Goal: Information Seeking & Learning: Compare options

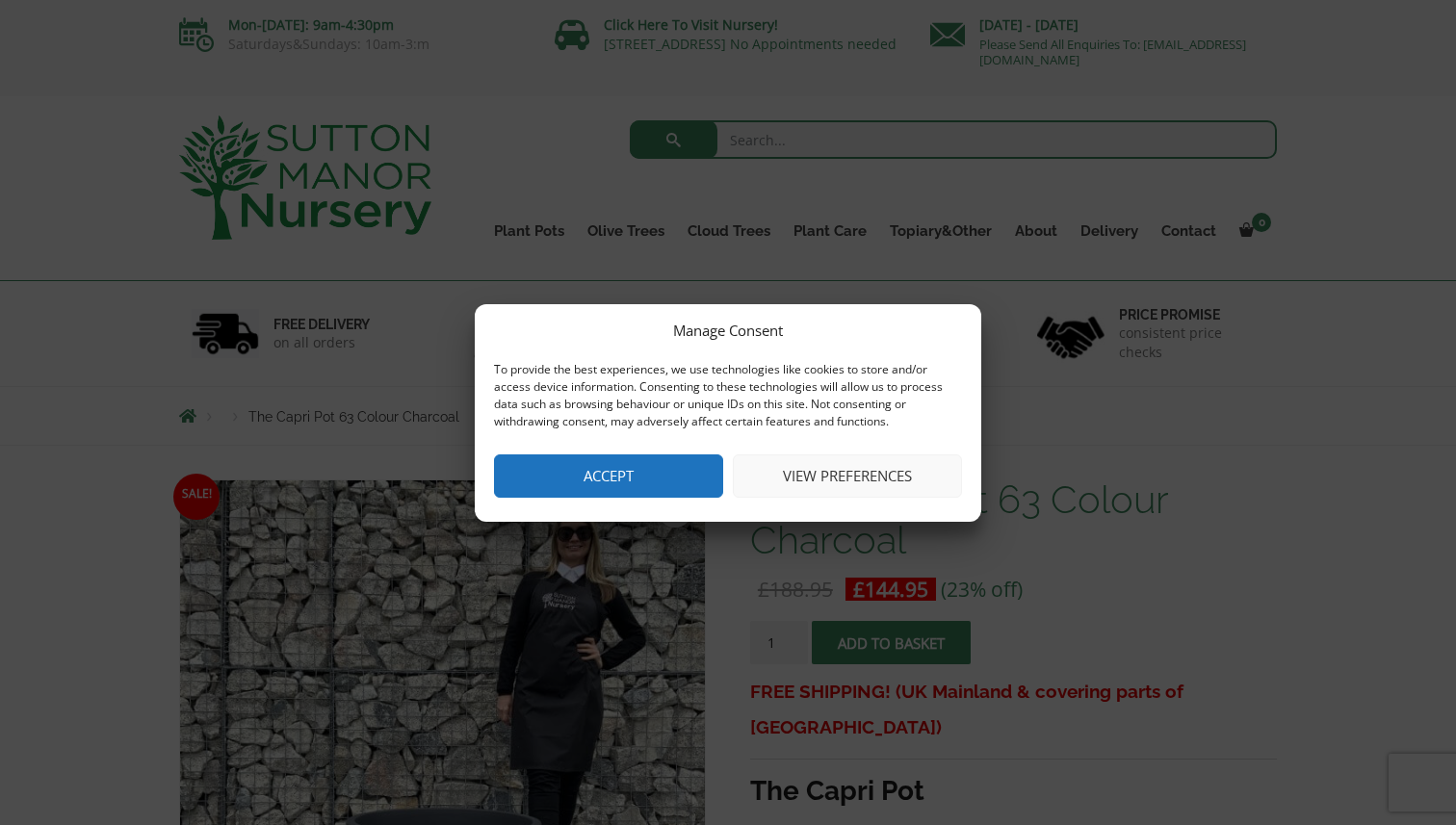
click at [586, 477] on button "Accept" at bounding box center [608, 476] width 229 height 43
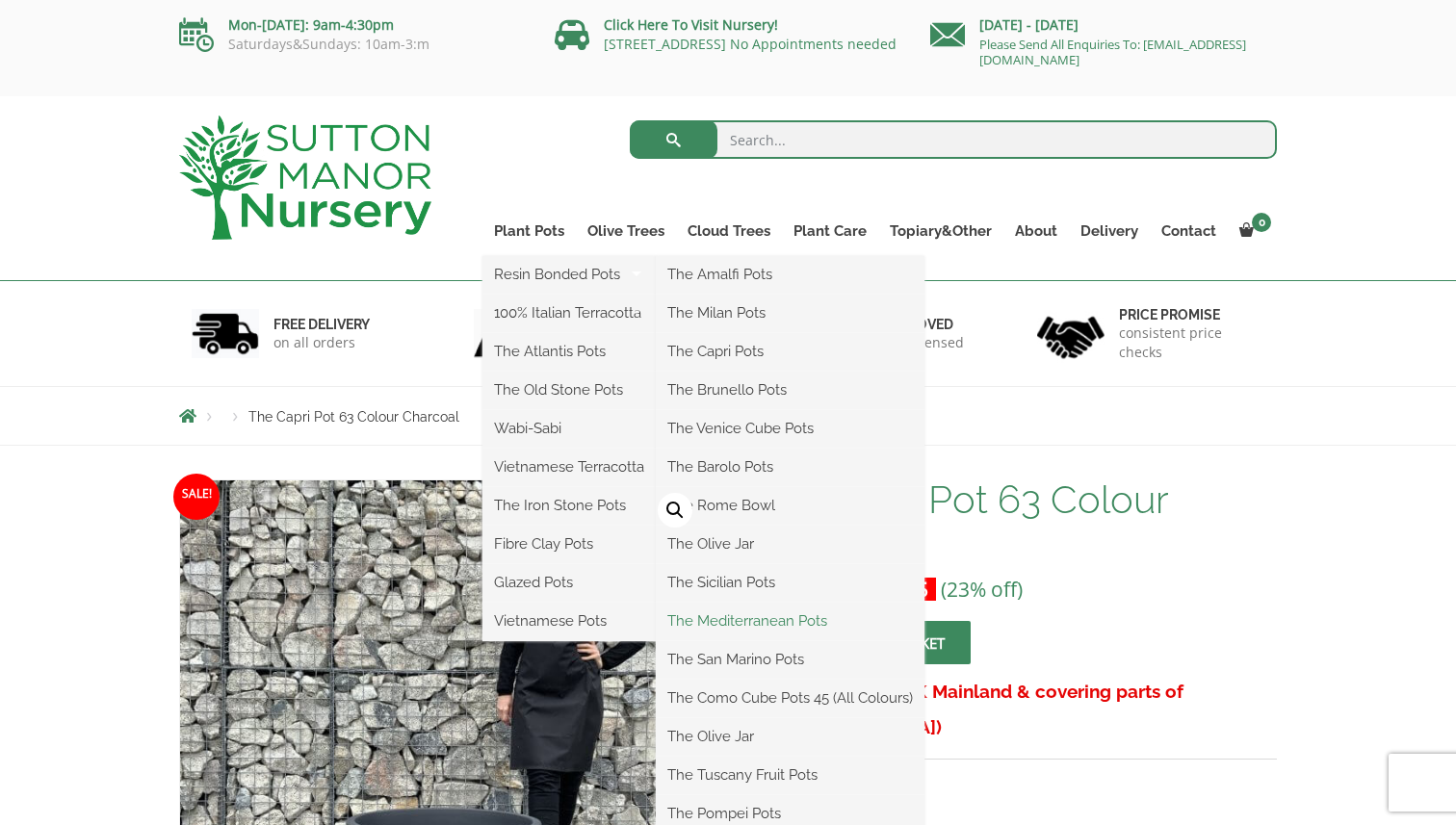
click at [802, 629] on link "The Mediterranean Pots" at bounding box center [790, 621] width 269 height 29
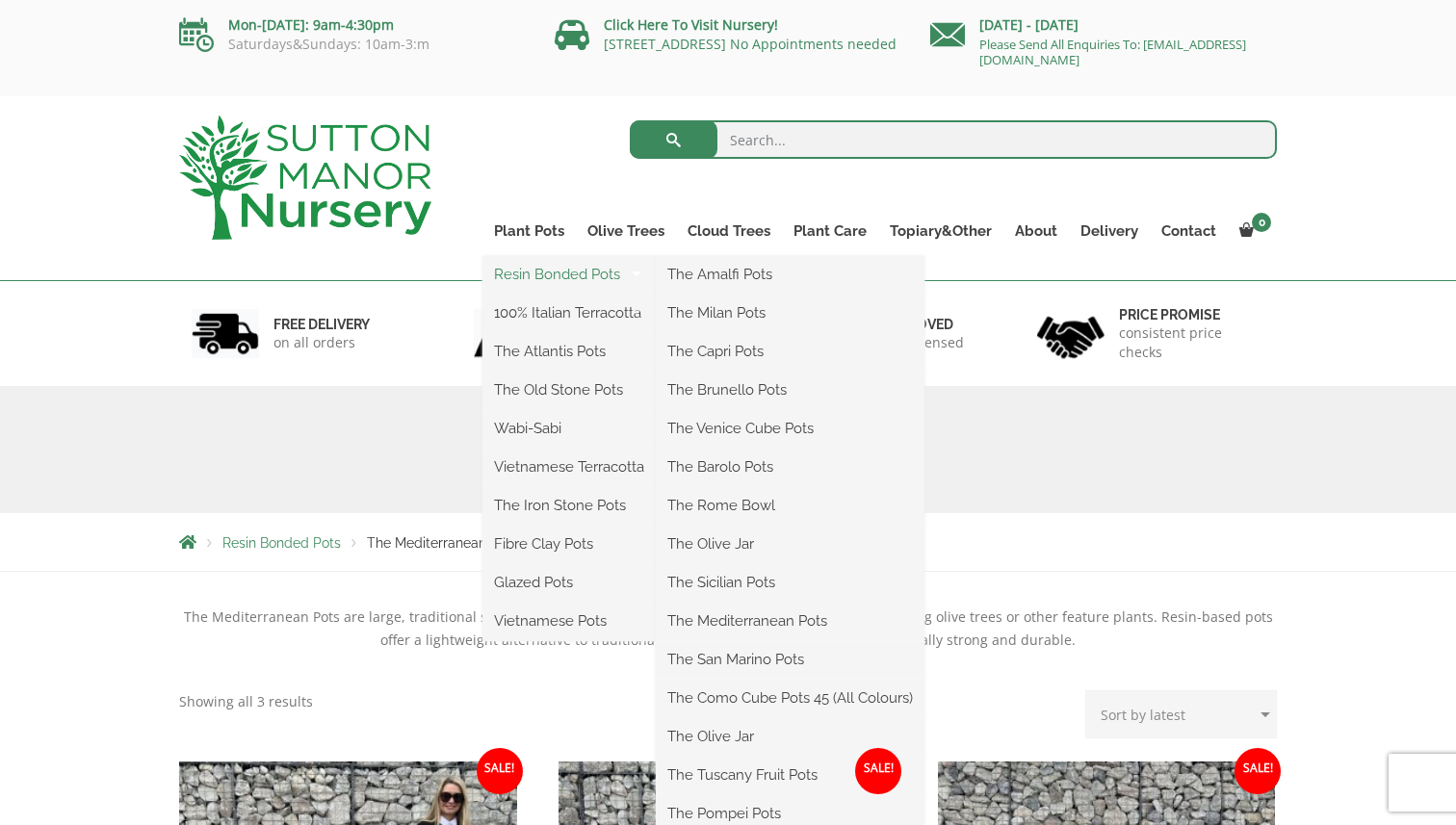
click at [519, 280] on link "Resin Bonded Pots" at bounding box center [569, 274] width 174 height 29
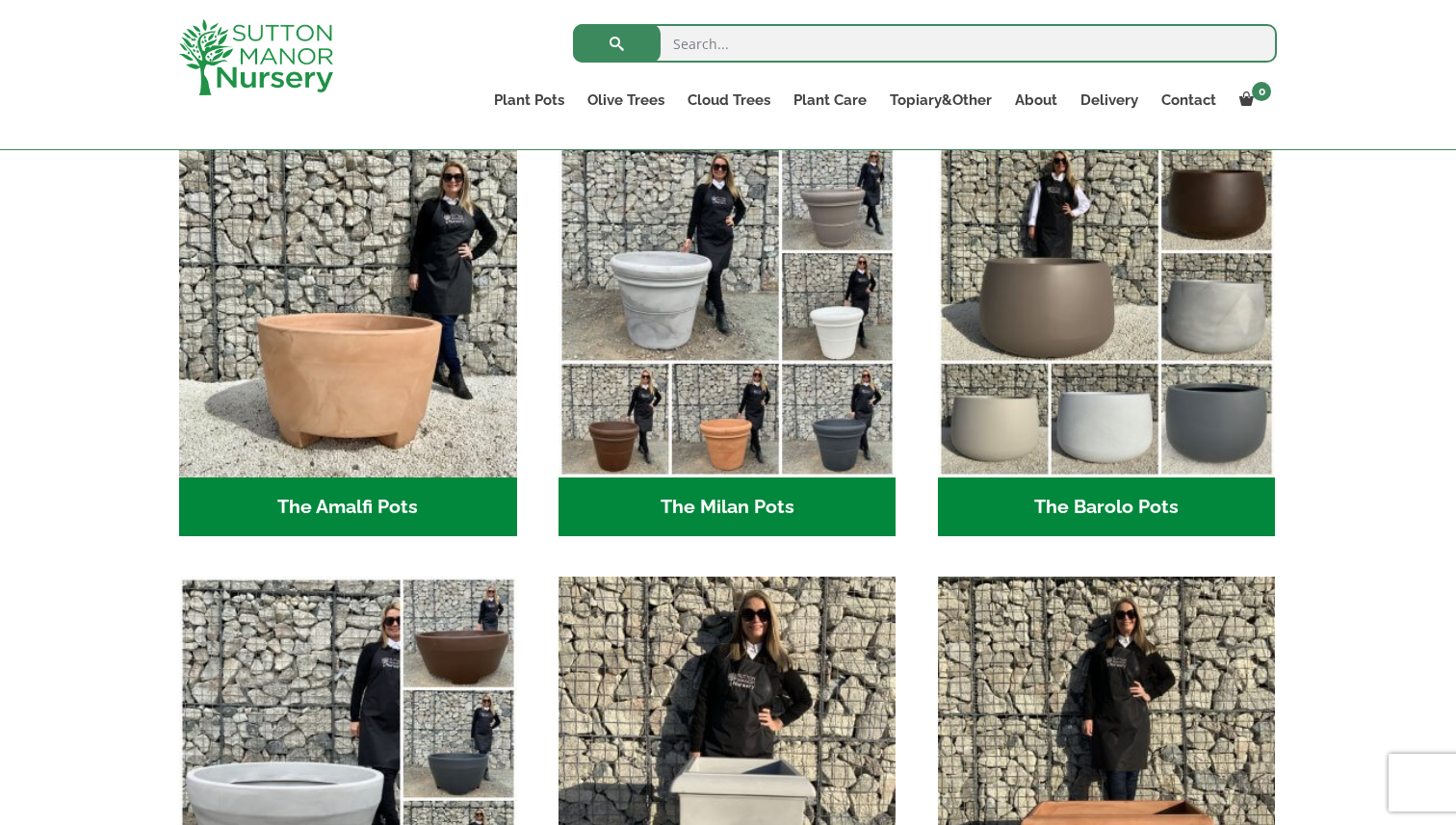
scroll to position [539, 0]
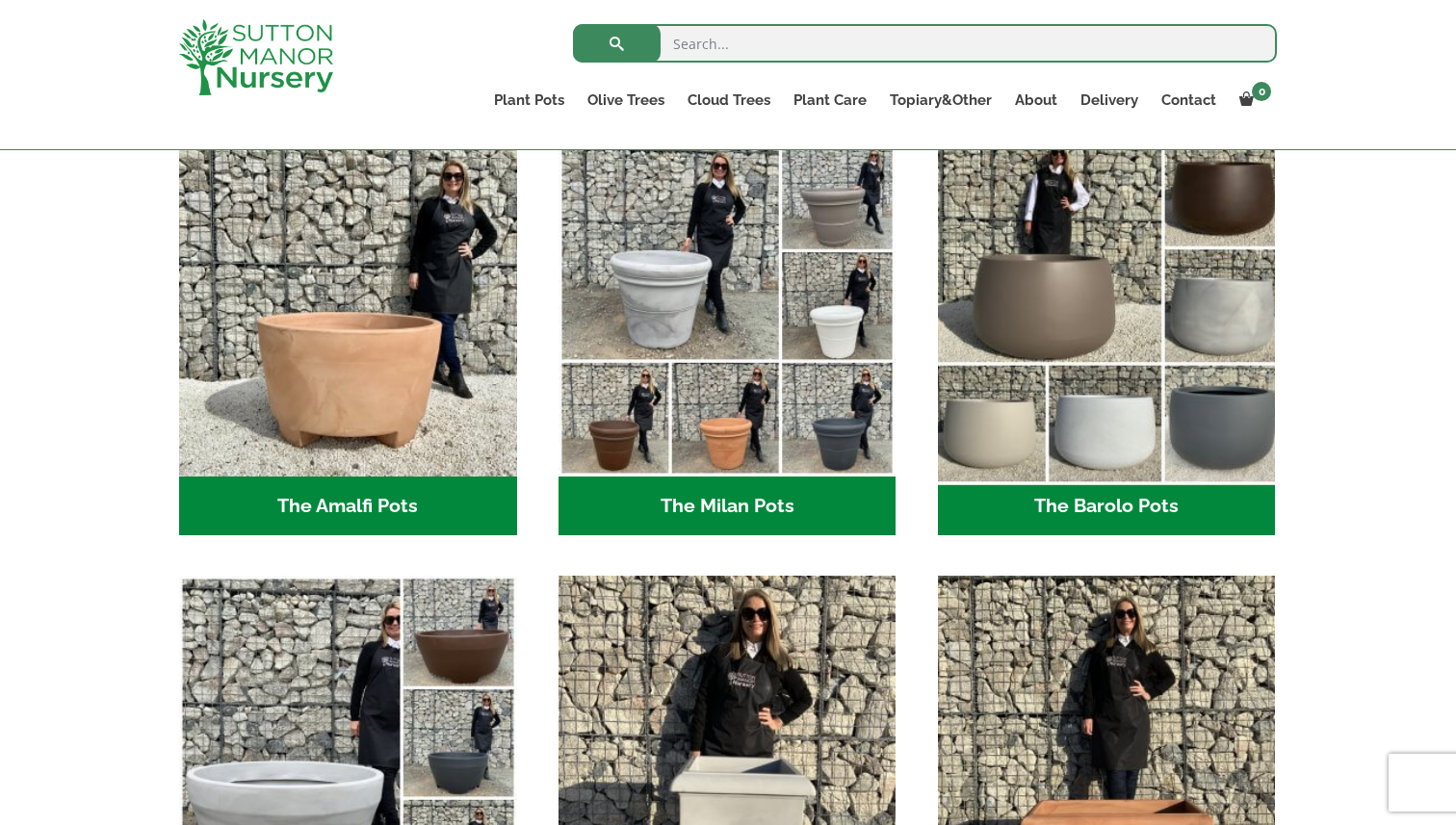
click at [1093, 380] on img "Visit product category The Barolo Pots" at bounding box center [1106, 307] width 354 height 354
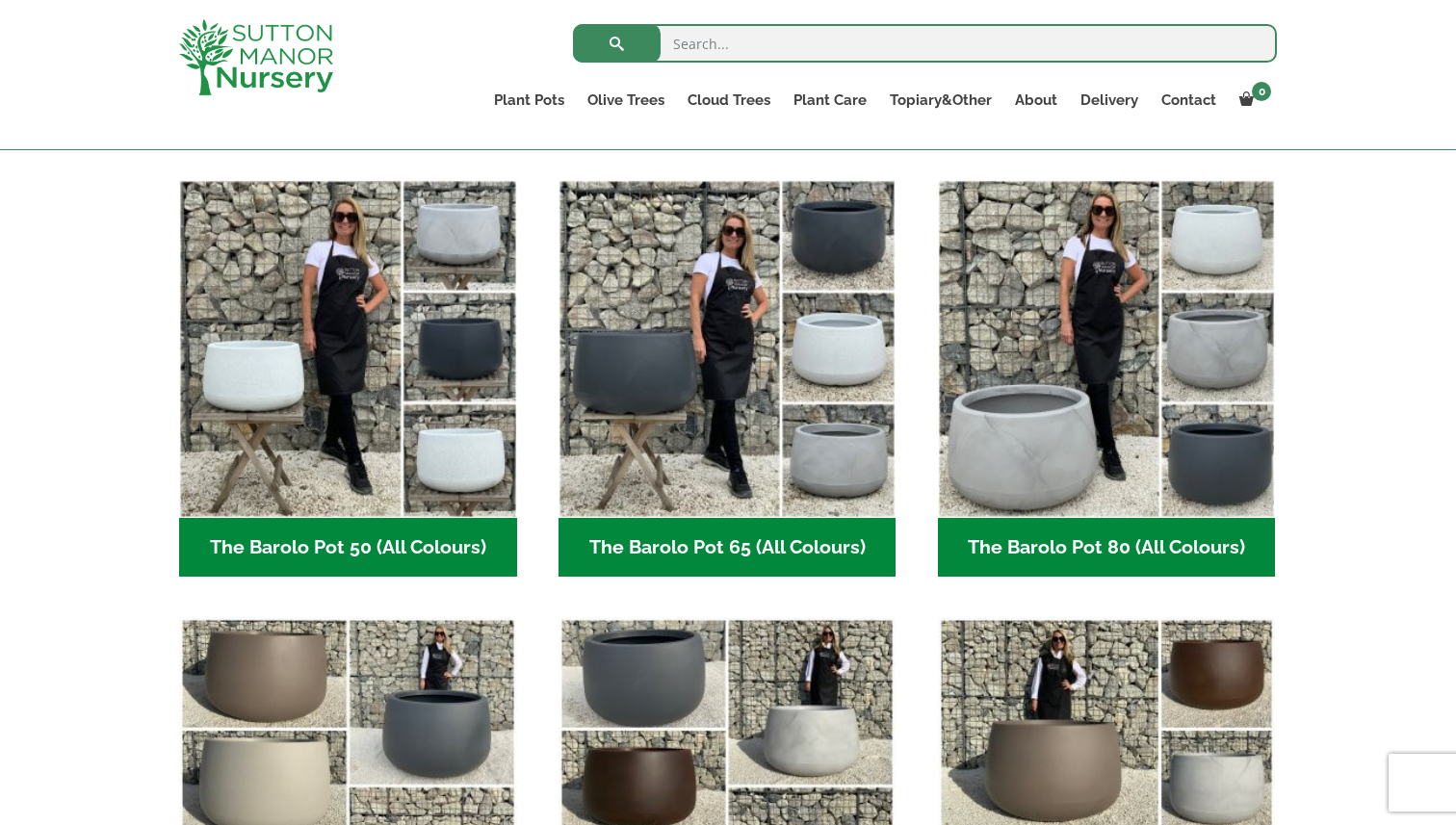
scroll to position [471, 0]
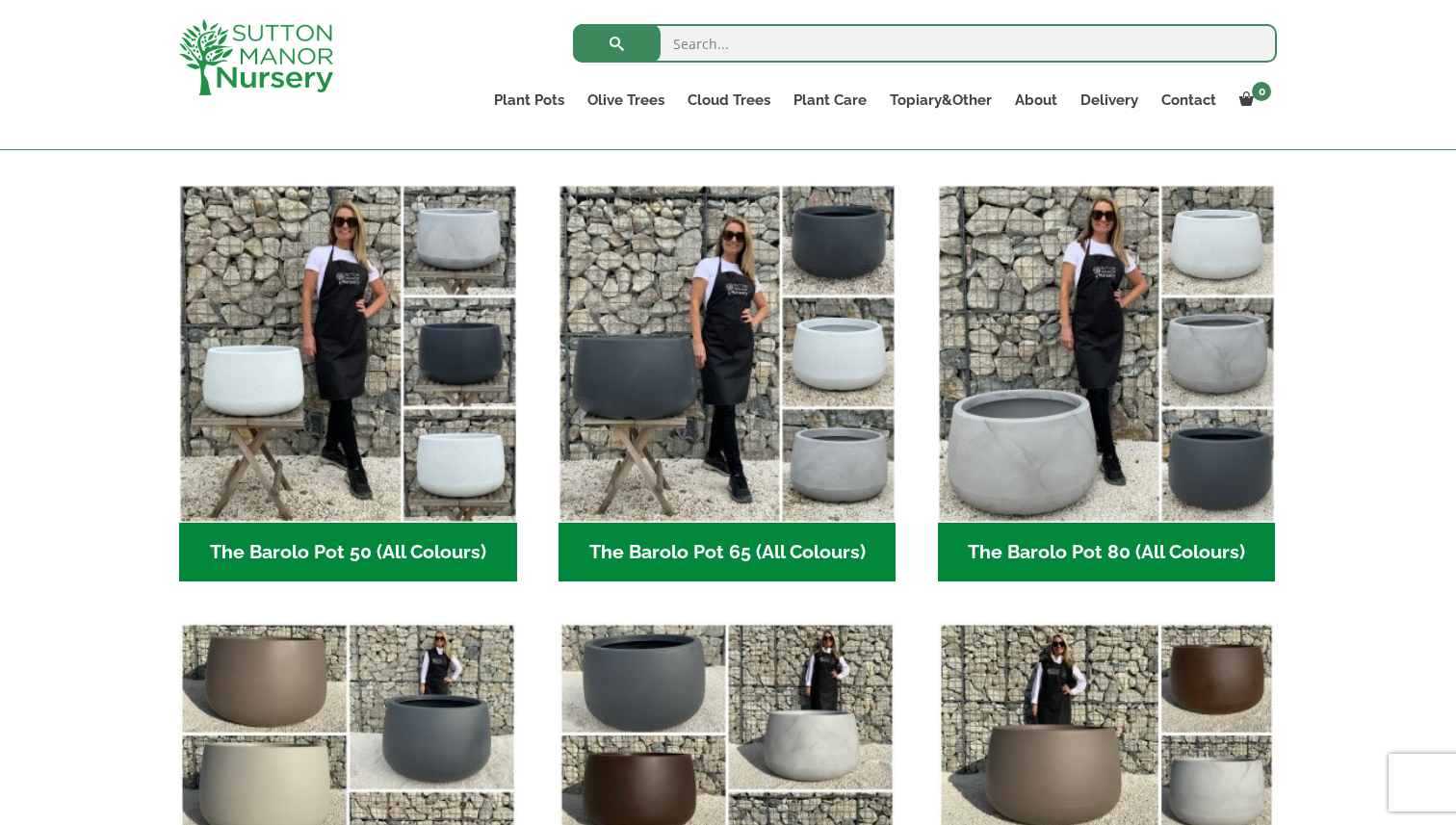
click at [687, 553] on h2 "The Barolo Pot 65 (All Colours) (6)" at bounding box center [728, 553] width 338 height 60
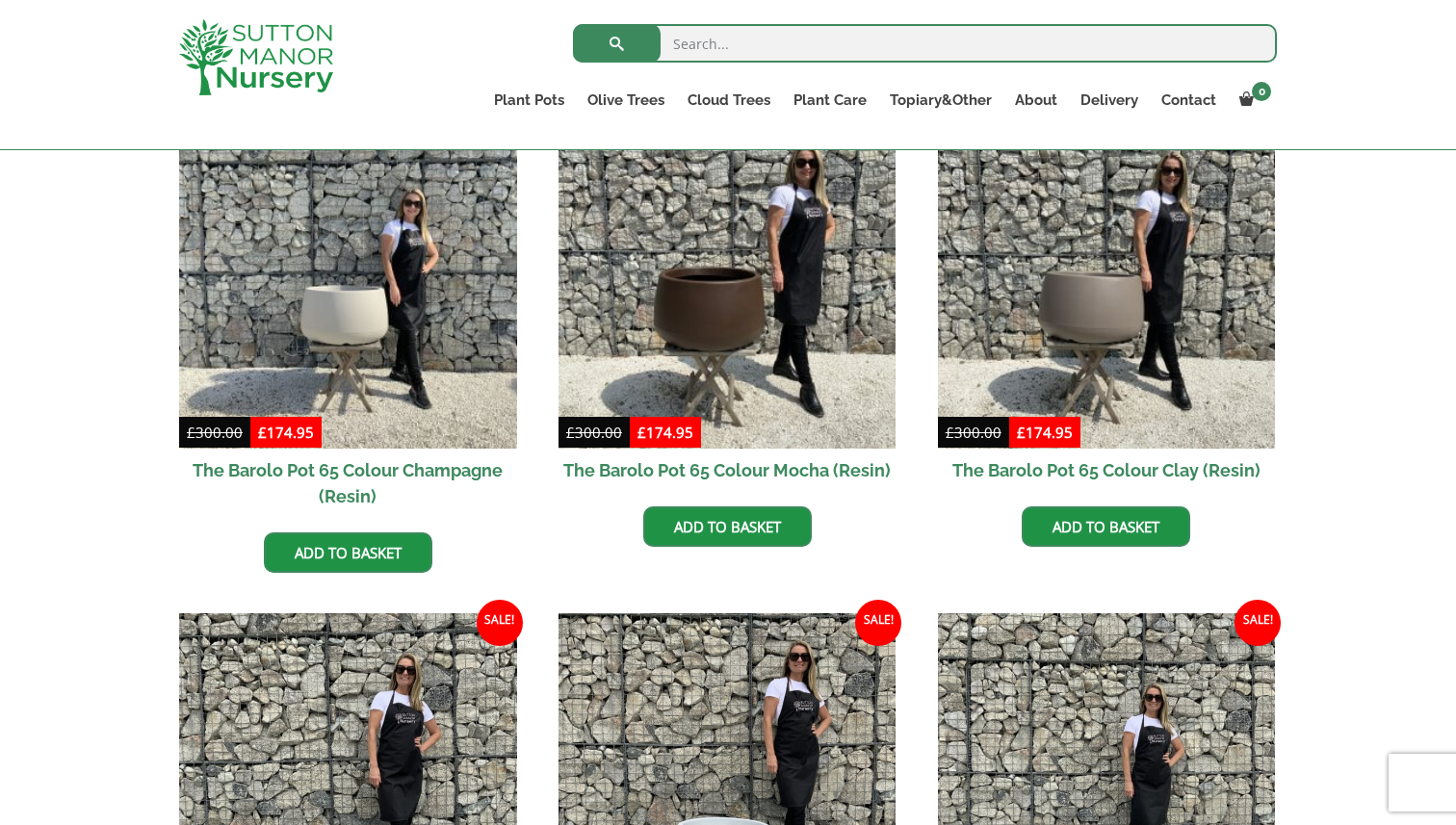
scroll to position [529, 0]
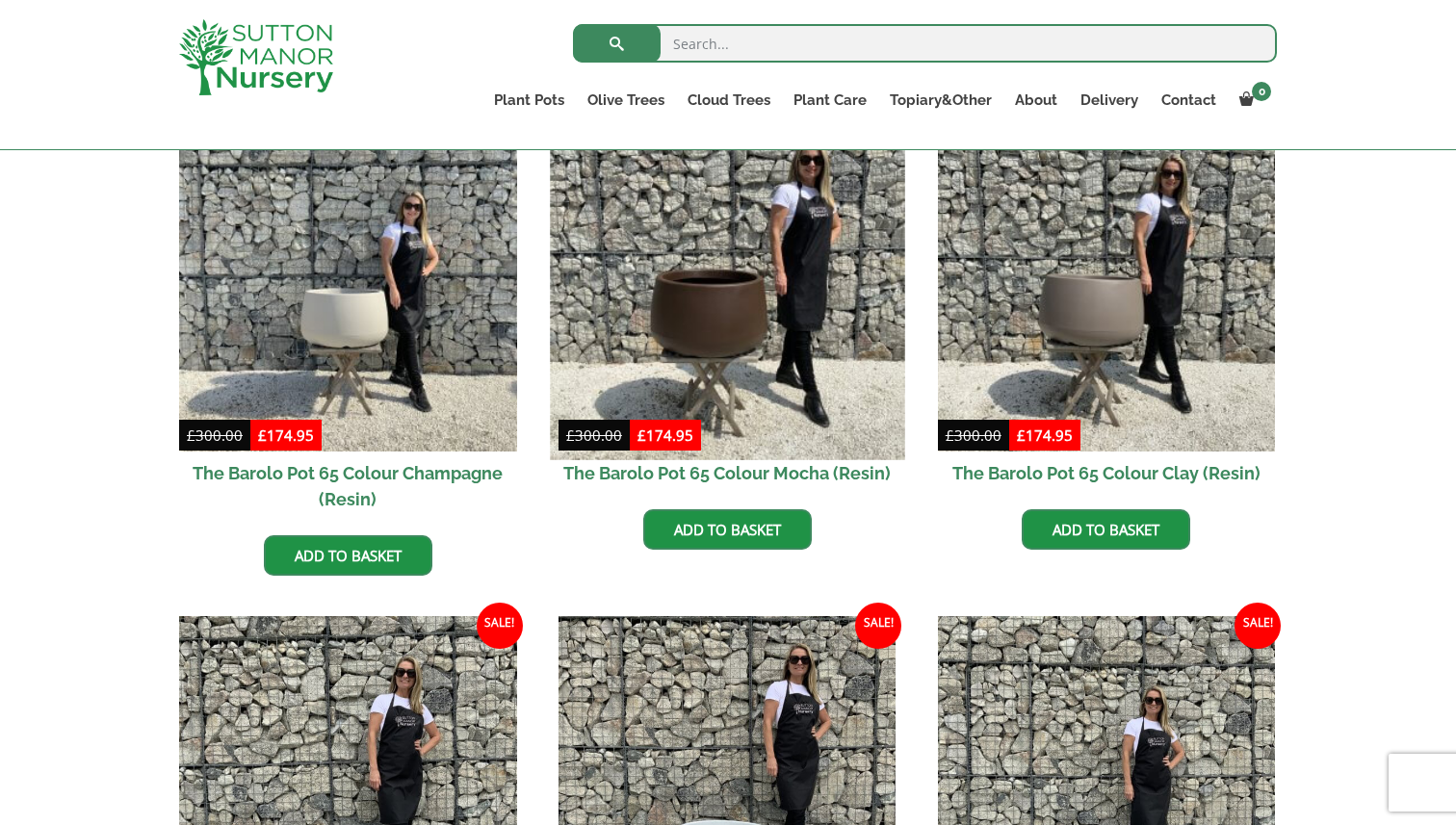
click at [682, 351] on img at bounding box center [727, 282] width 354 height 354
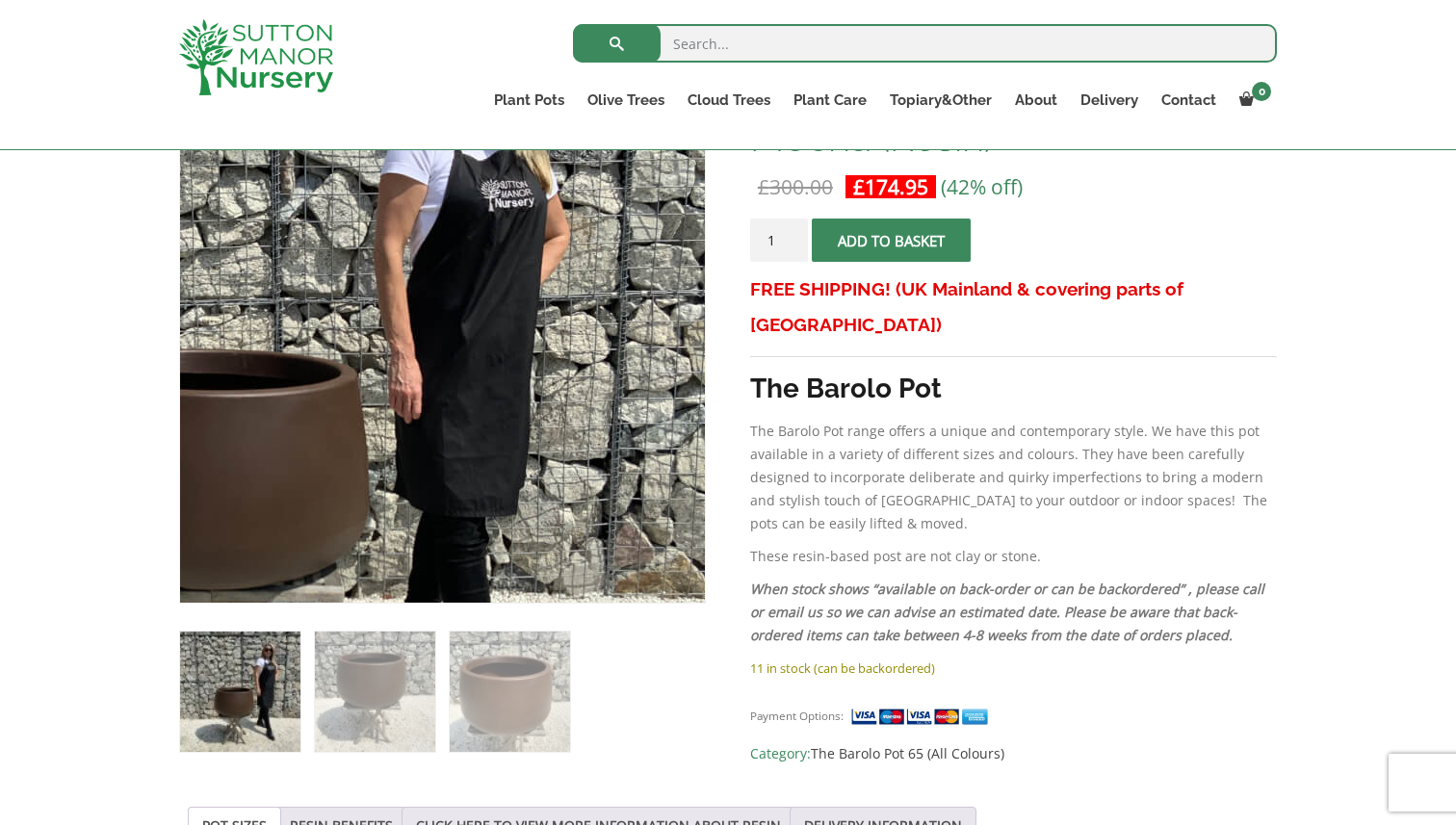
scroll to position [400, 0]
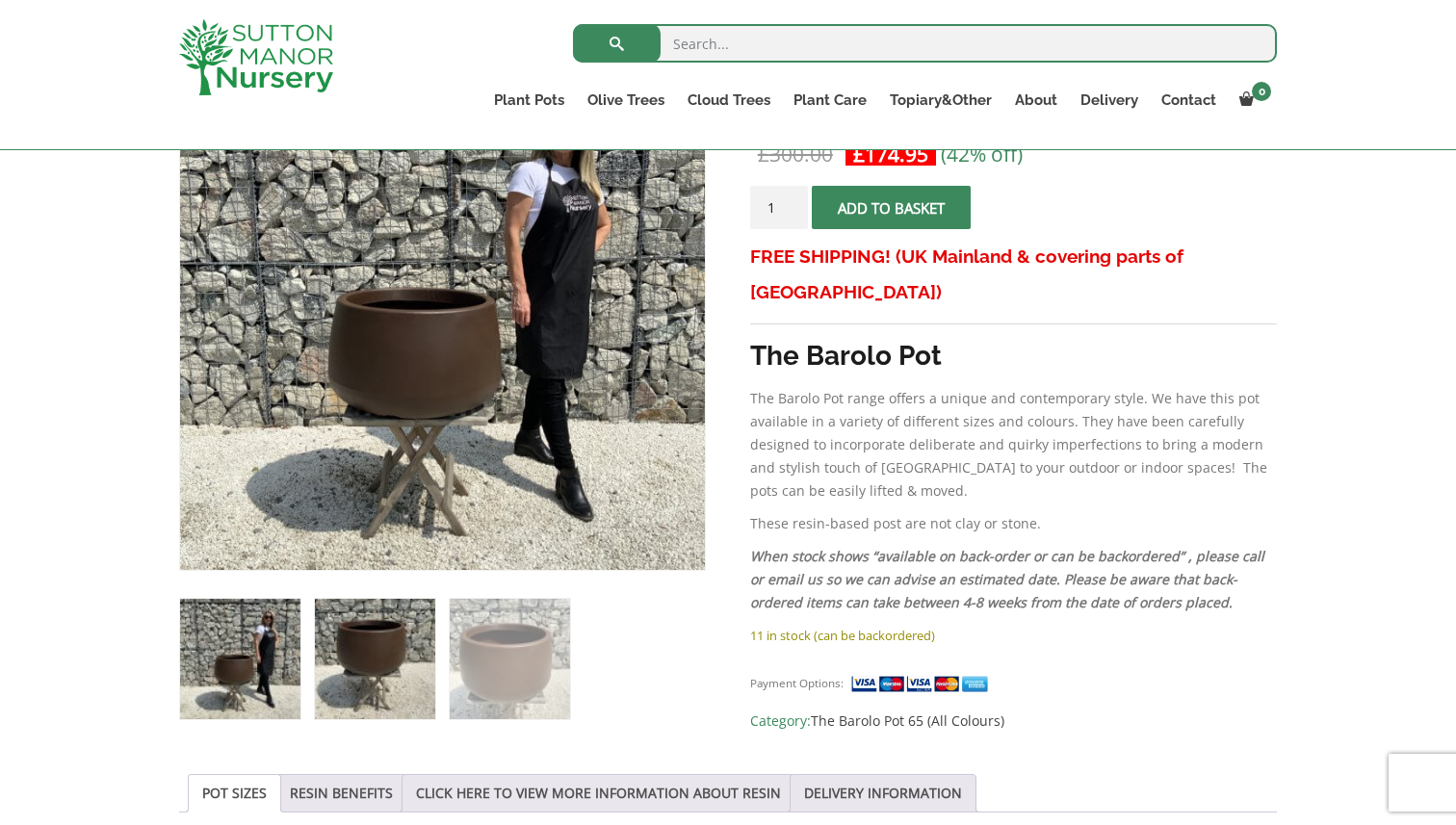
click at [343, 663] on img at bounding box center [375, 659] width 120 height 120
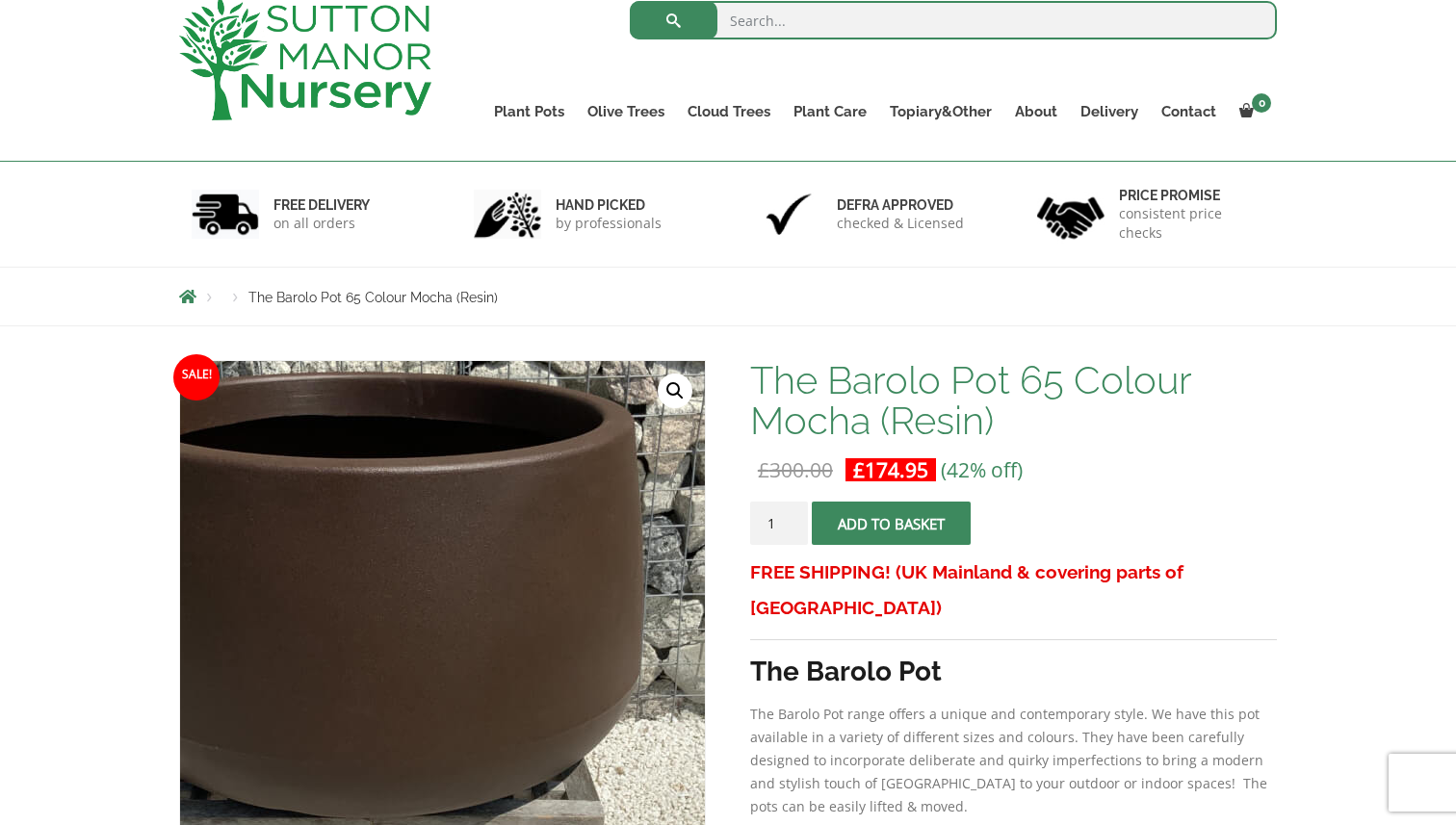
scroll to position [0, 0]
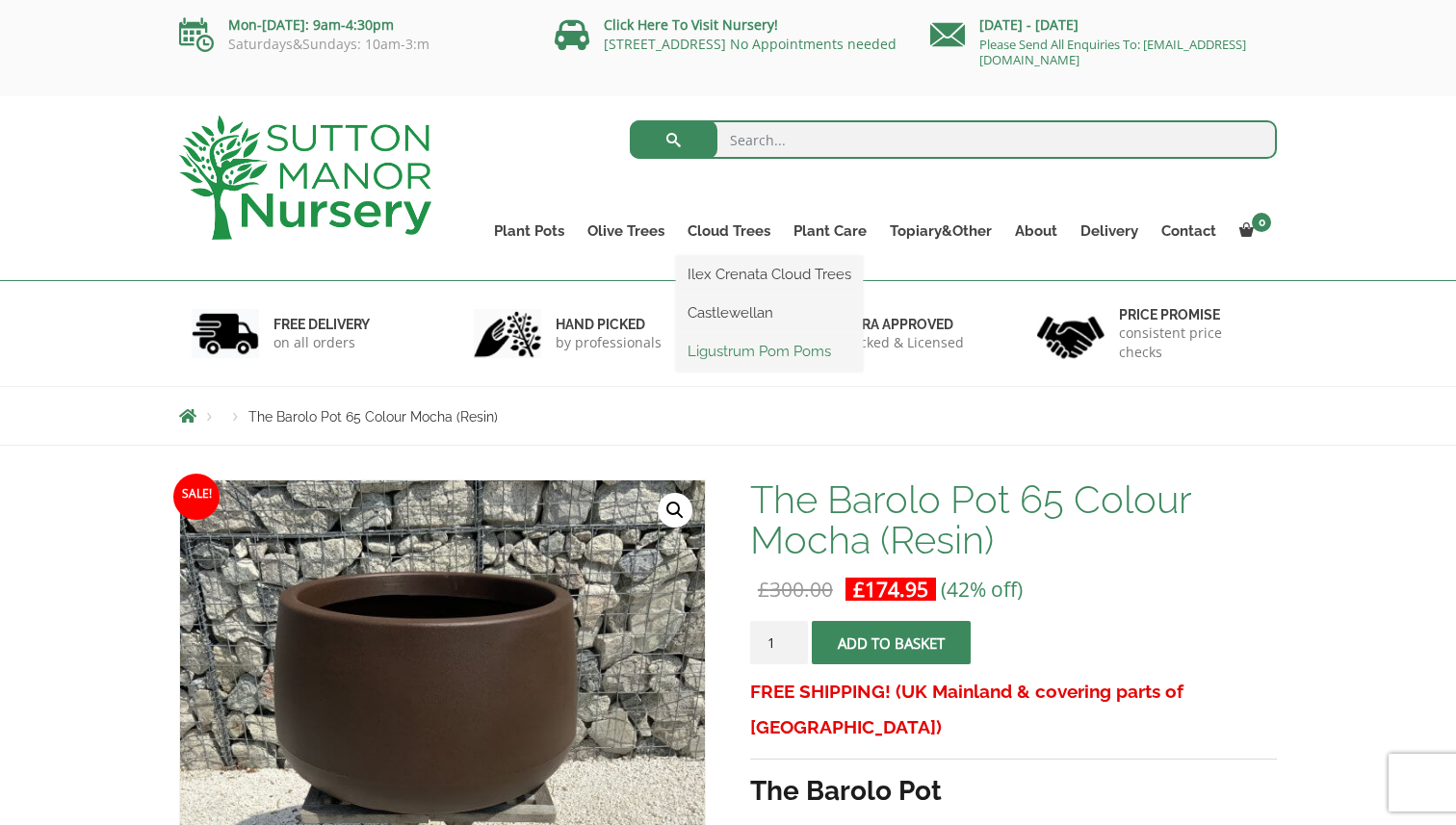
click at [716, 355] on link "Ligustrum Pom Poms" at bounding box center [769, 351] width 187 height 29
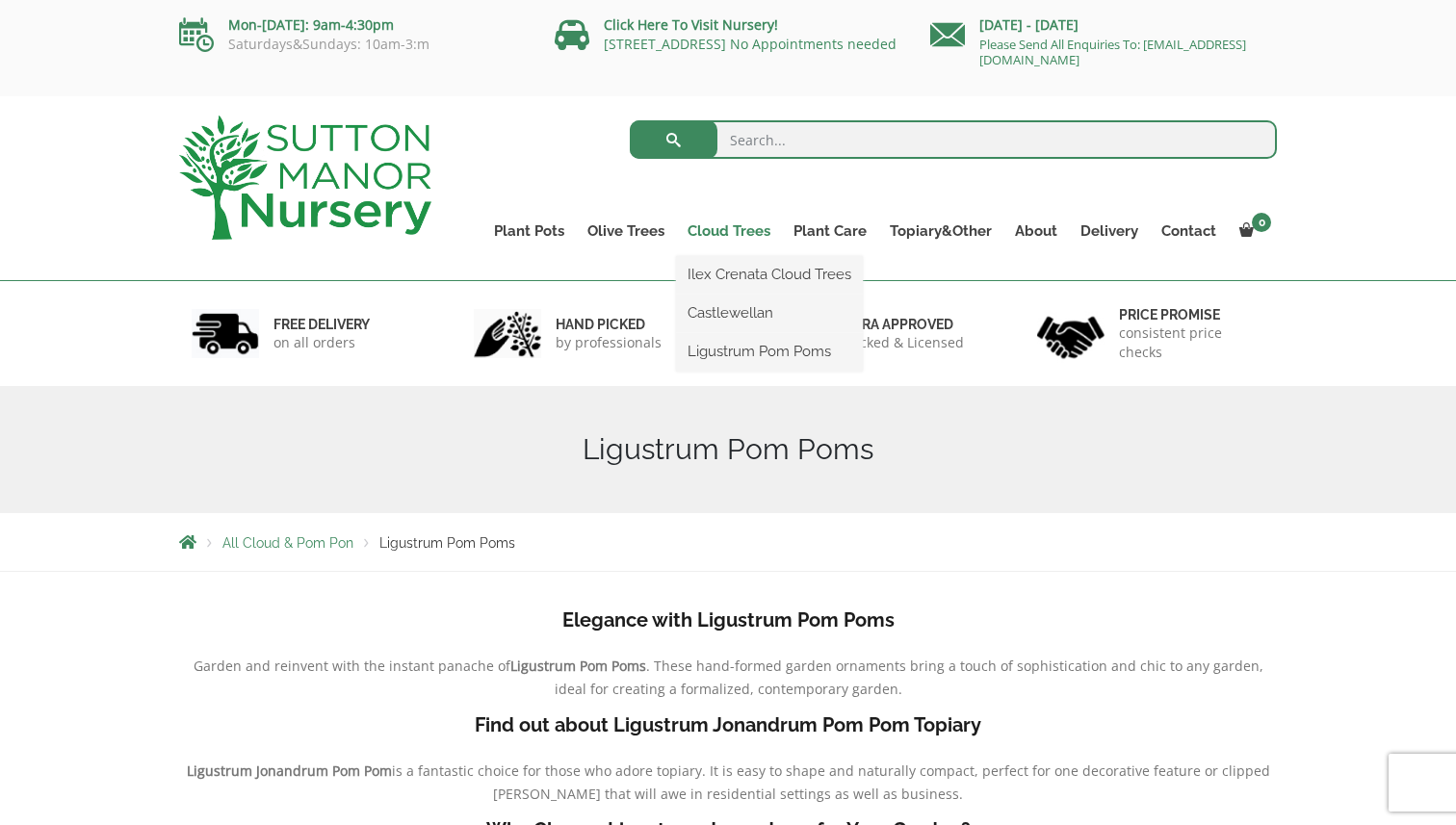
click at [716, 234] on link "Cloud Trees" at bounding box center [728, 231] width 105 height 27
click at [722, 309] on link "Castlewellan" at bounding box center [769, 313] width 187 height 29
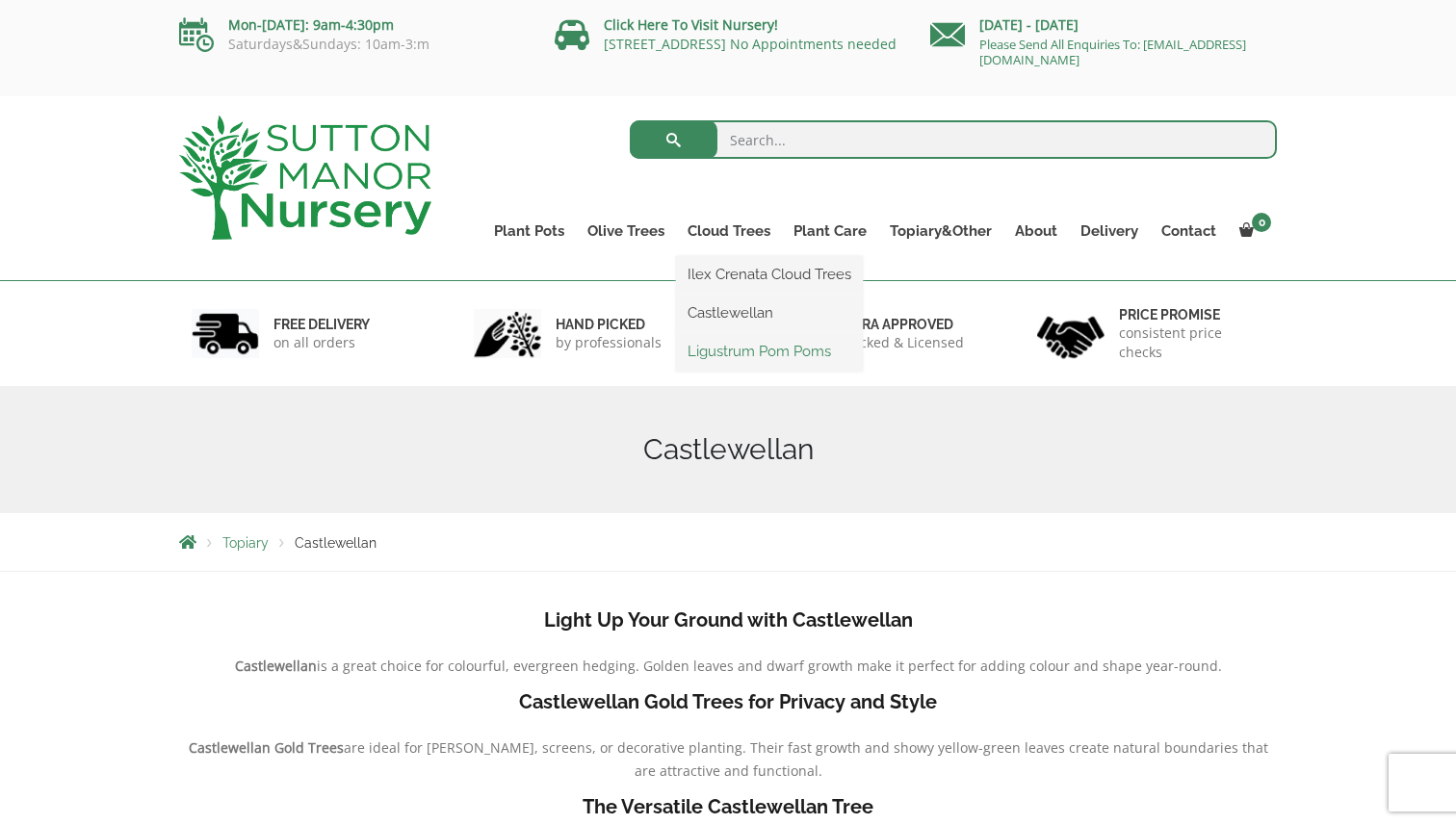
click at [714, 351] on link "Ligustrum Pom Poms" at bounding box center [769, 351] width 187 height 29
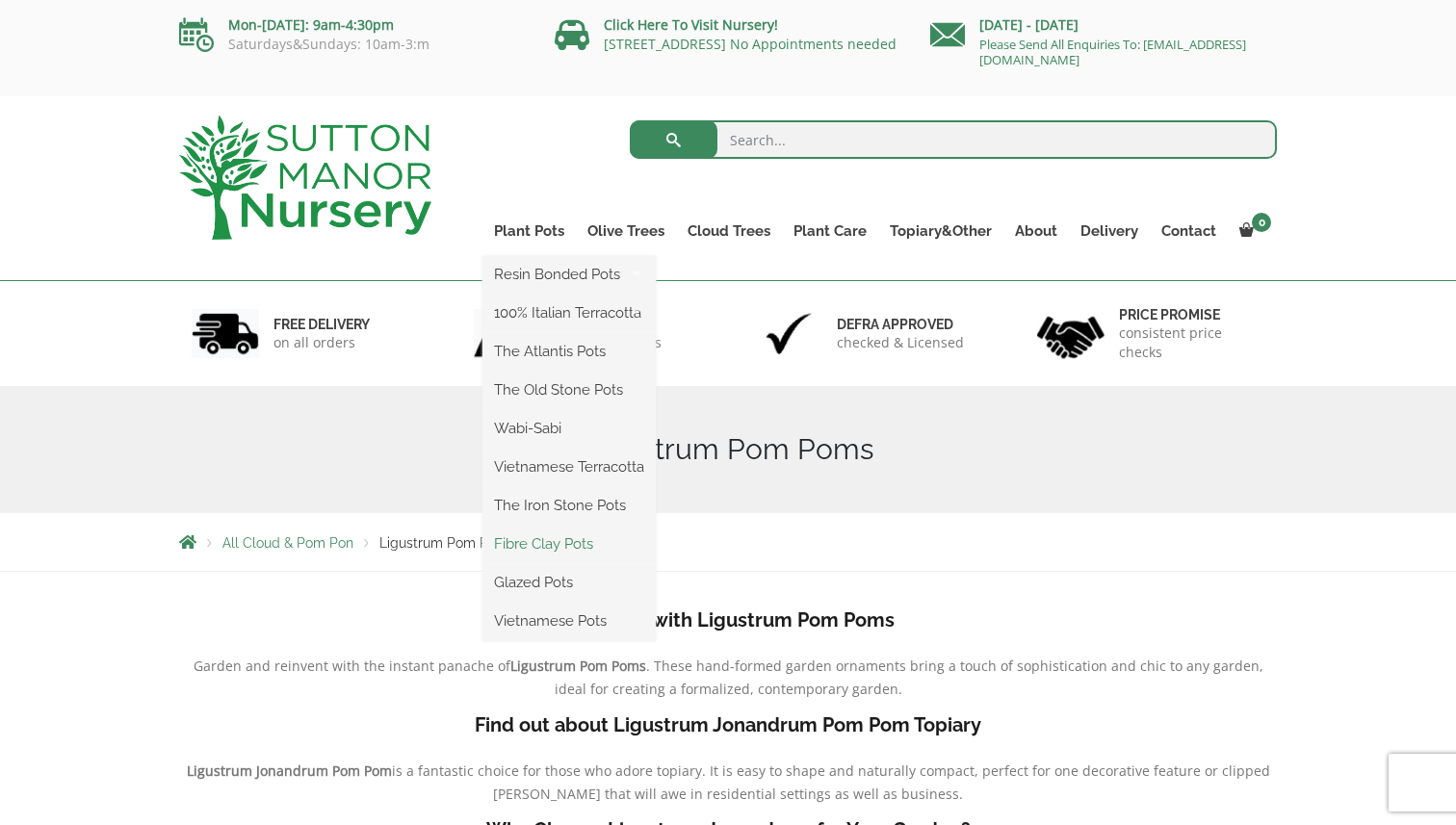
click at [532, 541] on link "Fibre Clay Pots" at bounding box center [569, 544] width 174 height 29
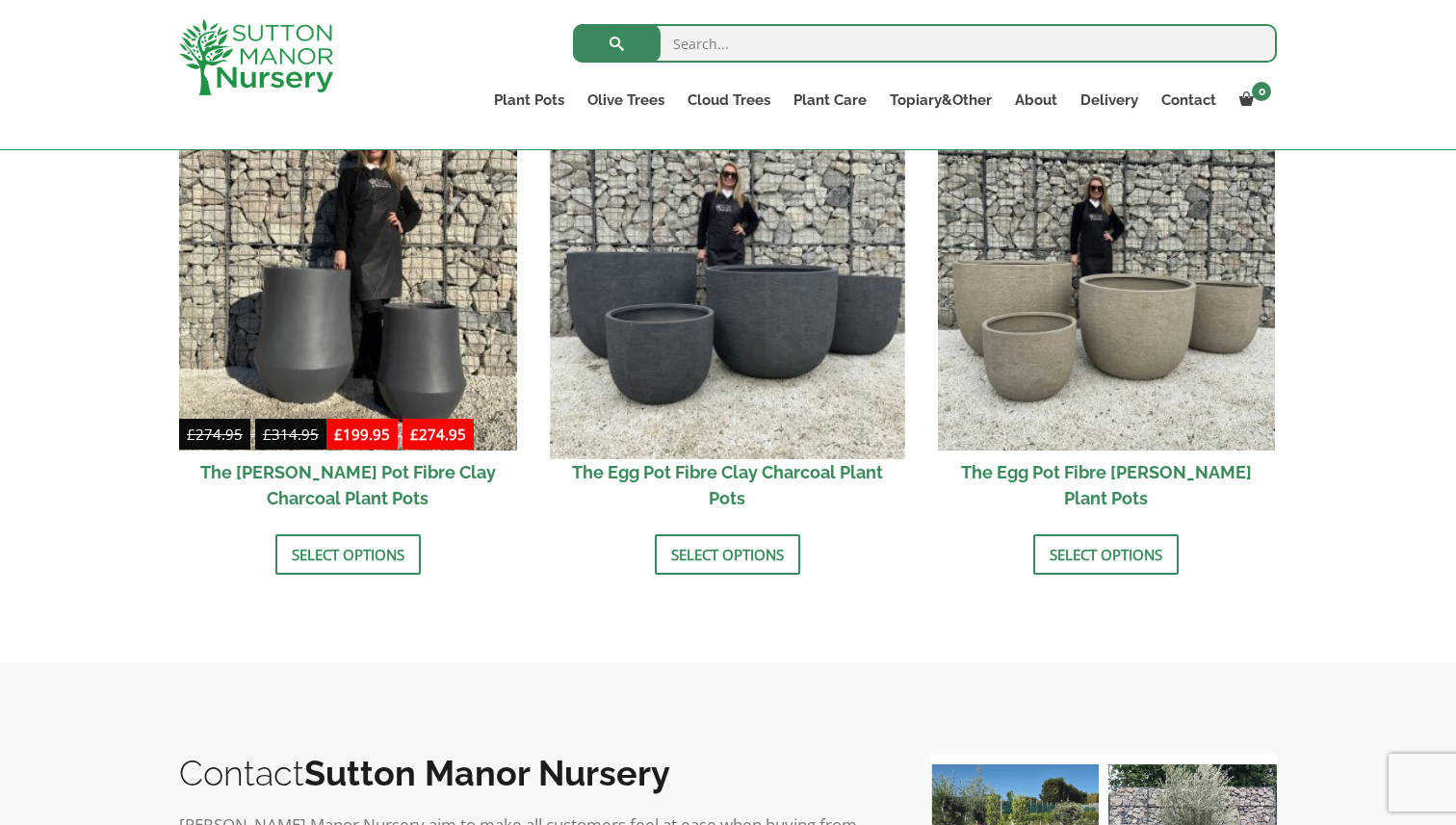
scroll to position [637, 0]
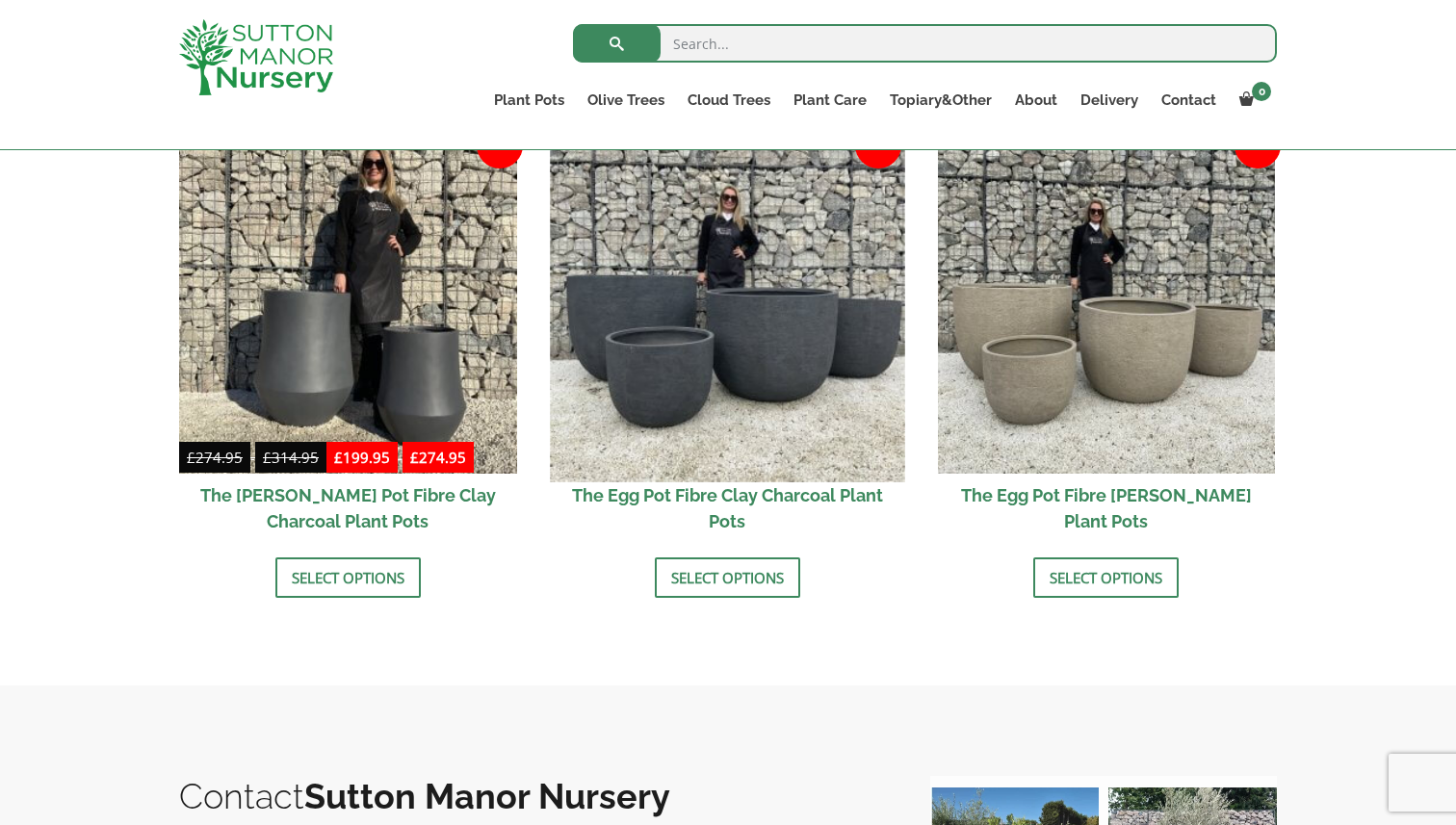
click at [654, 401] on img at bounding box center [727, 304] width 354 height 354
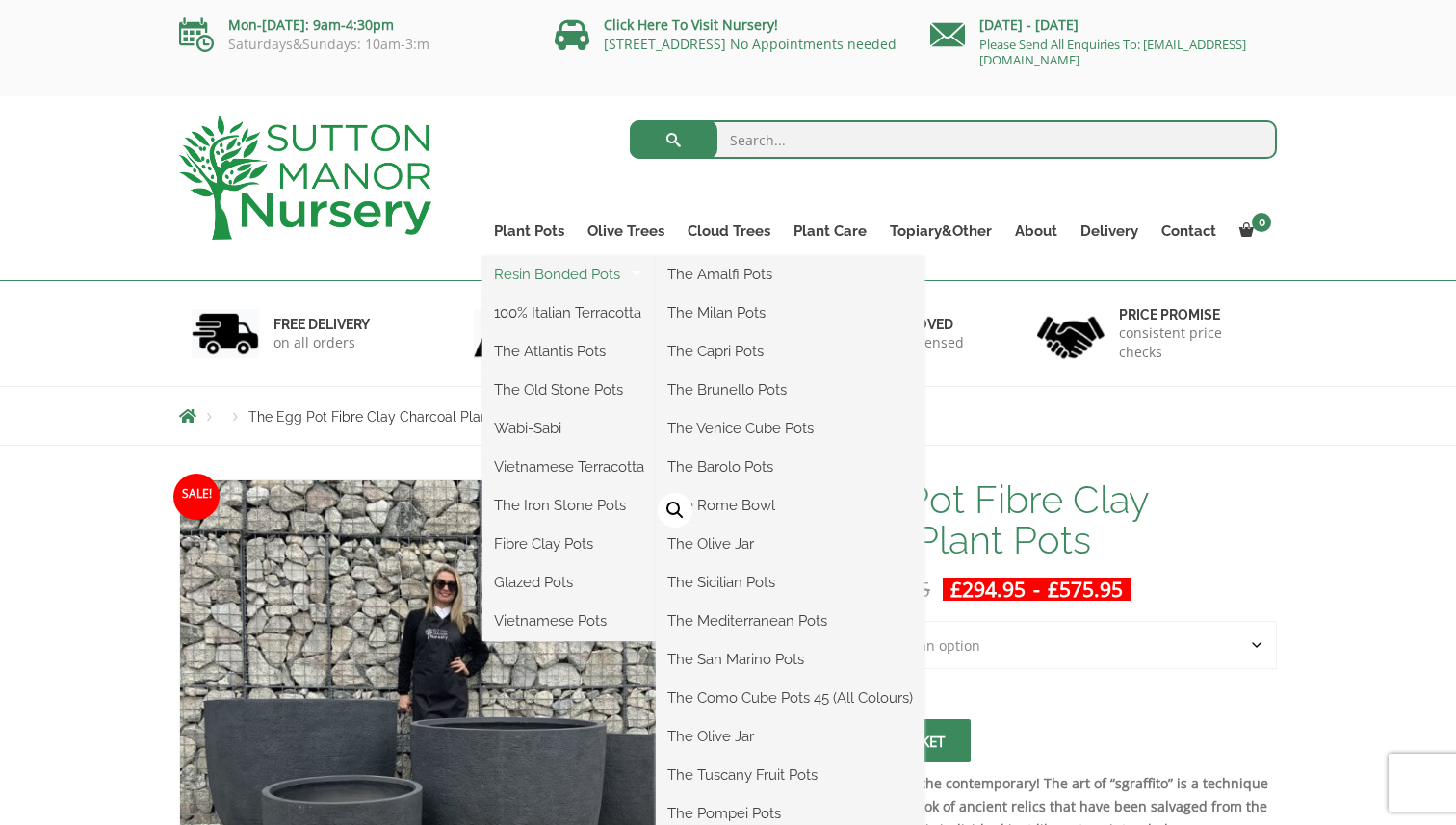
click at [544, 280] on link "Resin Bonded Pots" at bounding box center [569, 274] width 174 height 29
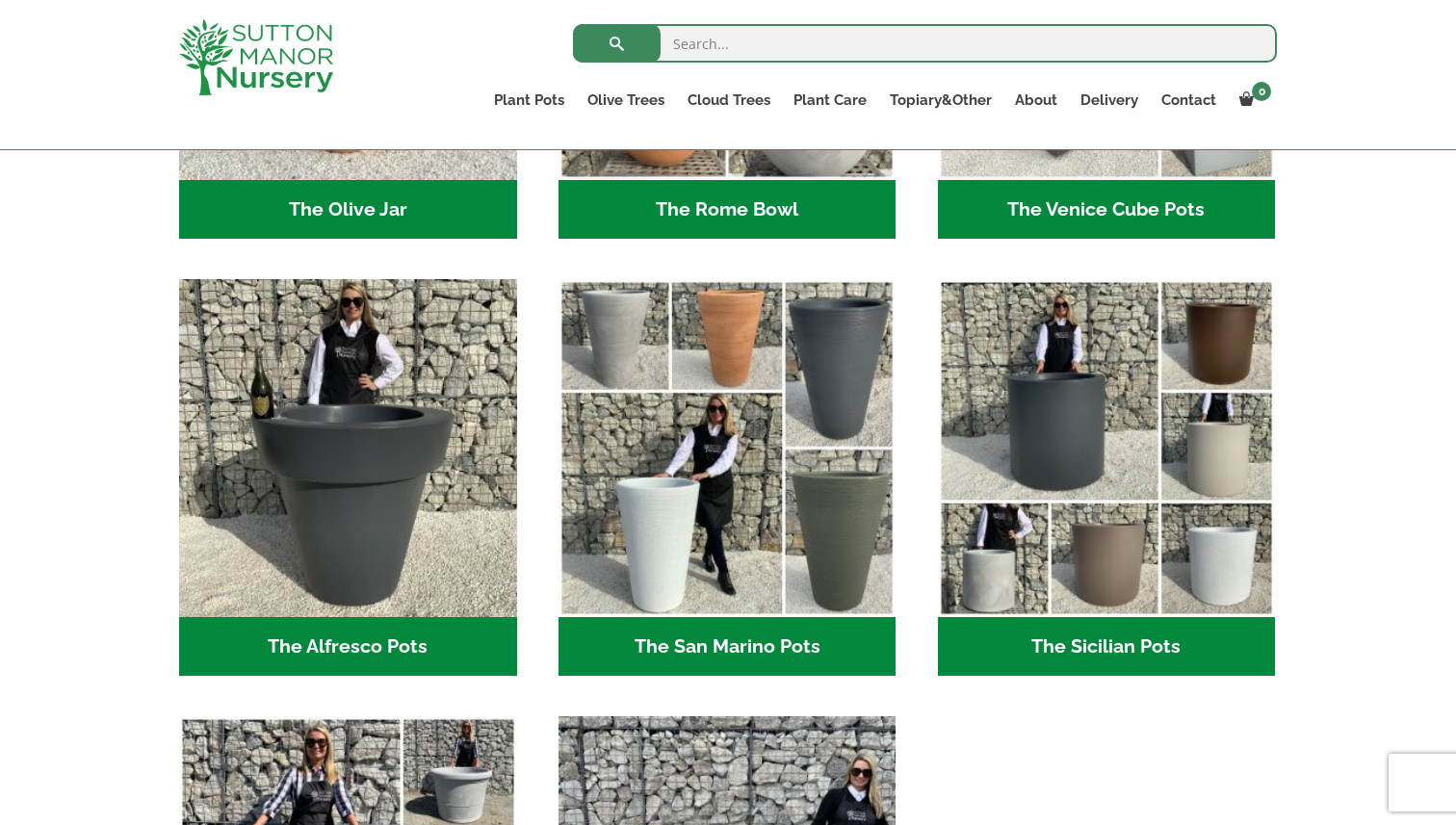
scroll to position [2131, 0]
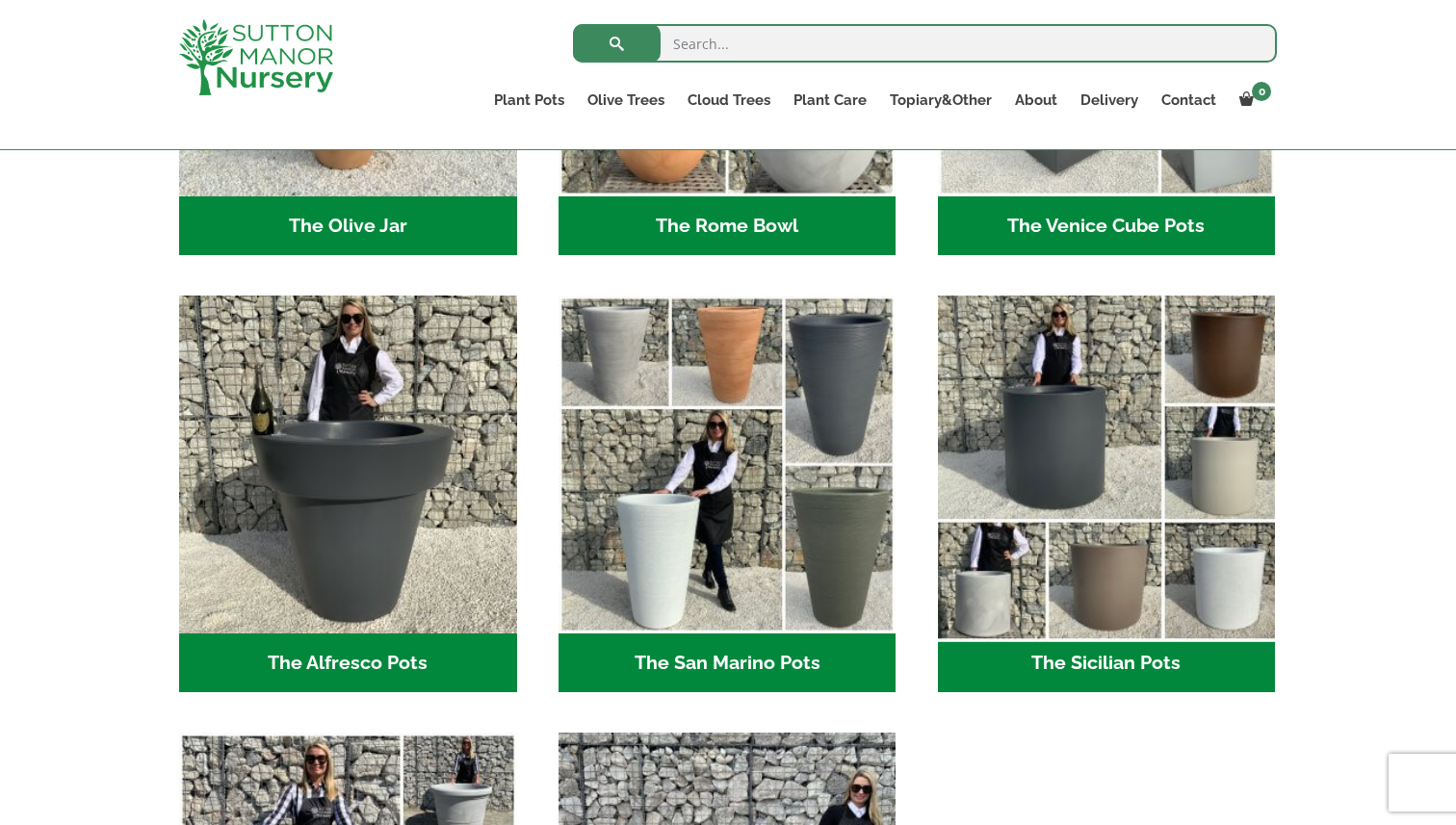
click at [1038, 517] on img "Visit product category The Sicilian Pots" at bounding box center [1106, 465] width 354 height 354
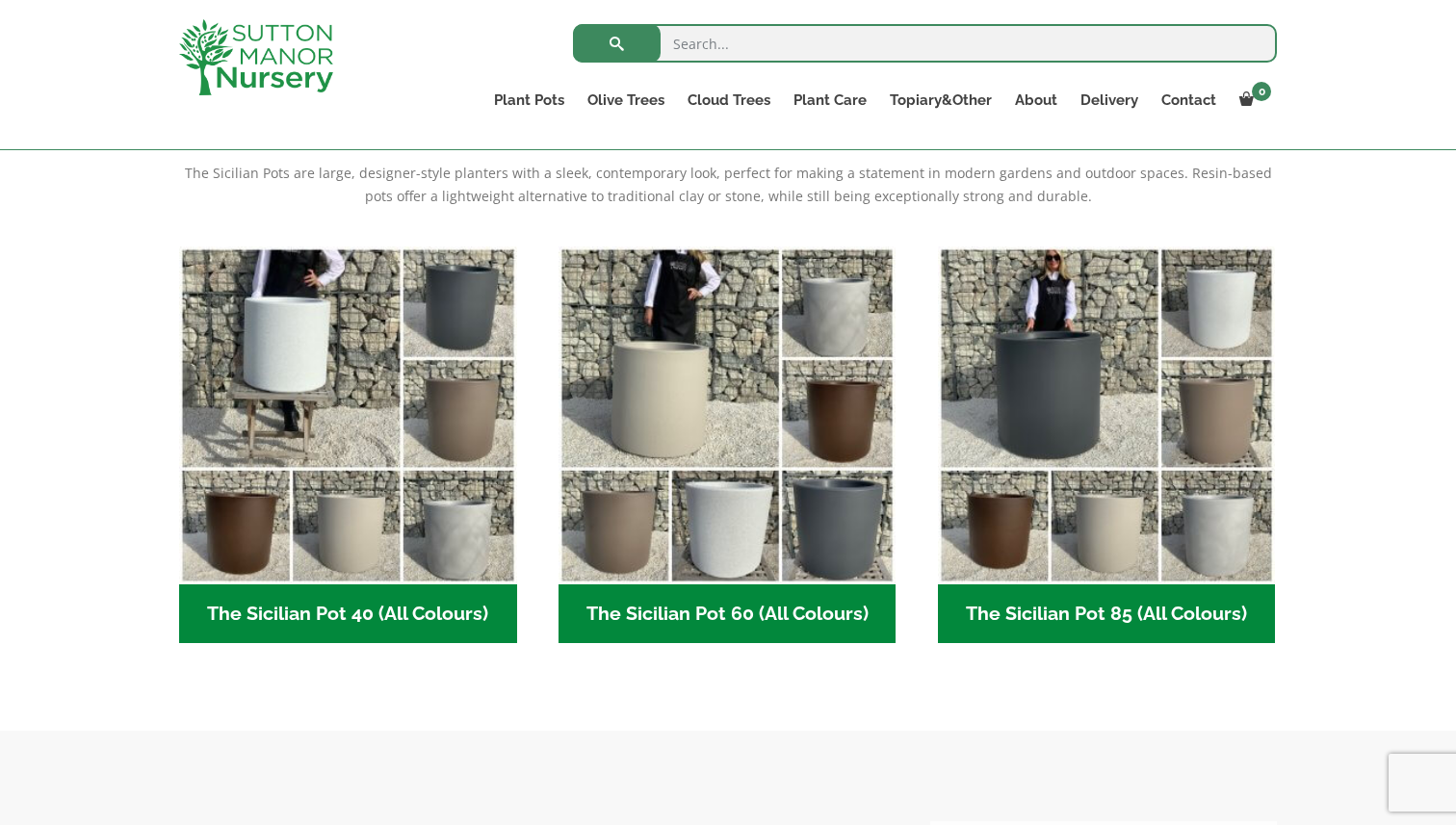
scroll to position [504, 0]
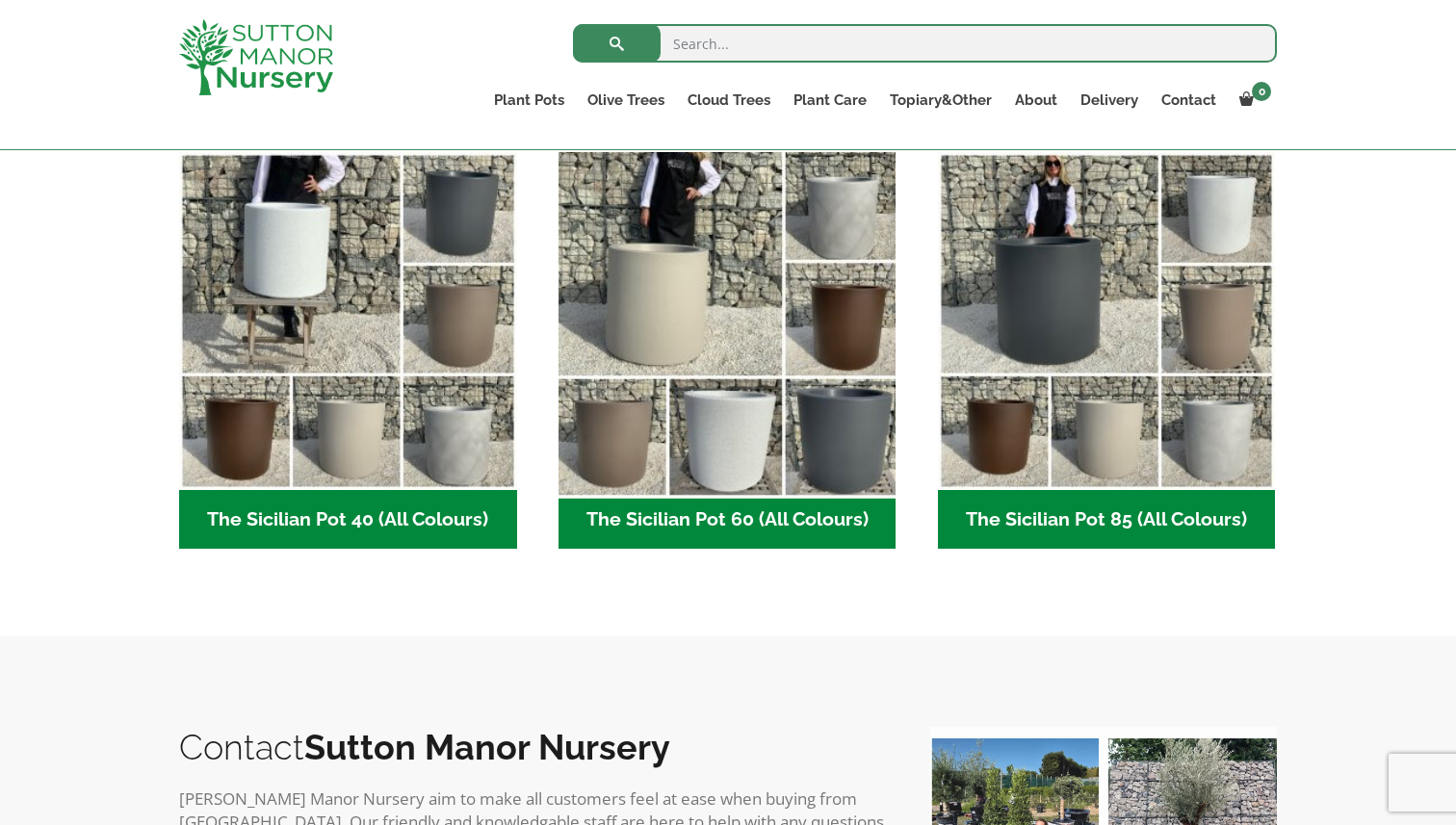
click at [811, 461] on img "Visit product category The Sicilian Pot 60 (All Colours)" at bounding box center [727, 320] width 354 height 354
